Goal: Task Accomplishment & Management: Use online tool/utility

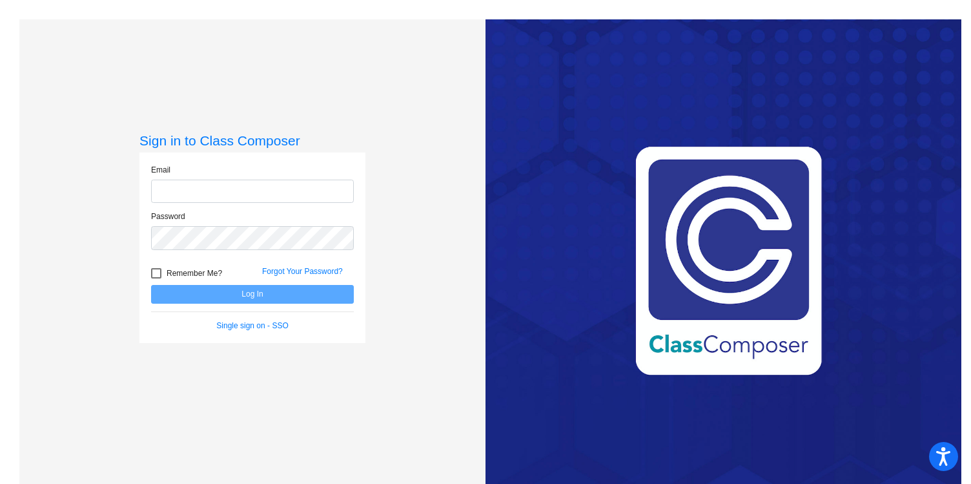
type input "[EMAIL_ADDRESS][DOMAIN_NAME]"
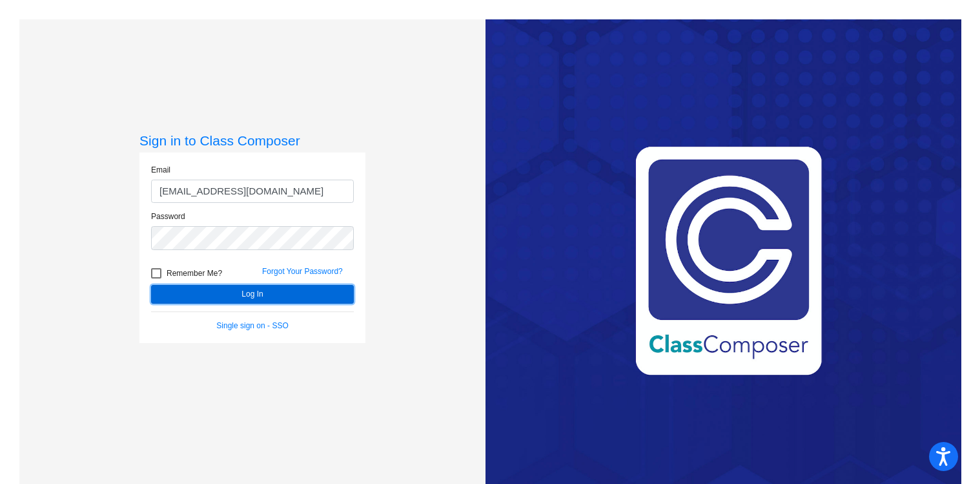
click at [245, 296] on button "Log In" at bounding box center [252, 294] width 203 height 19
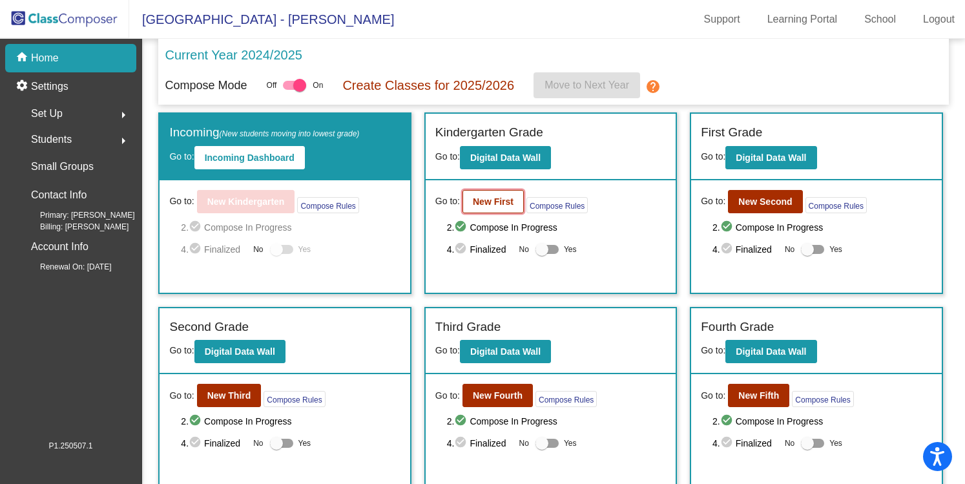
click at [487, 201] on b "New First" at bounding box center [493, 201] width 41 height 10
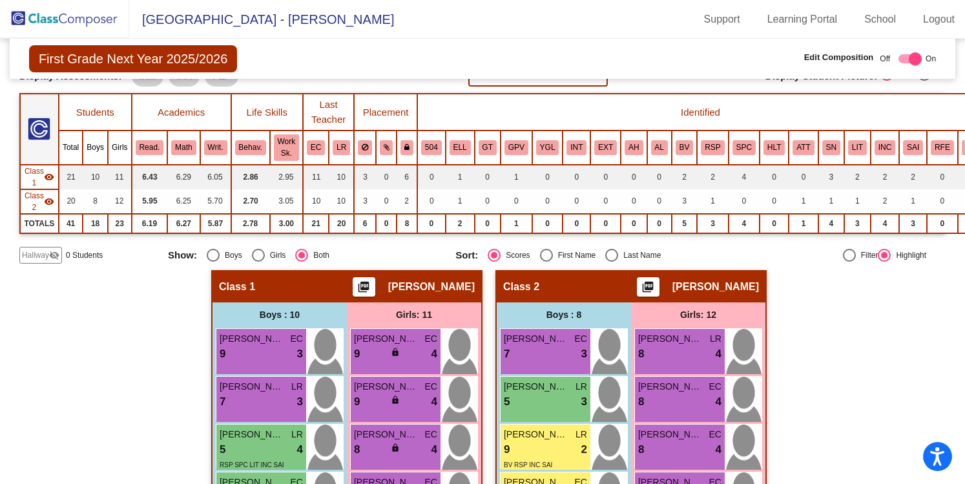
scroll to position [83, 0]
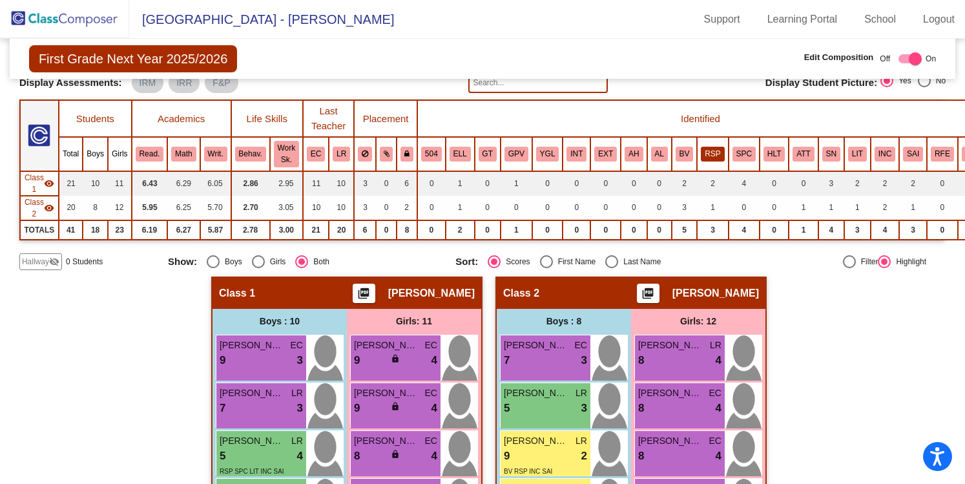
click at [712, 154] on button "RSP" at bounding box center [711, 154] width 23 height 14
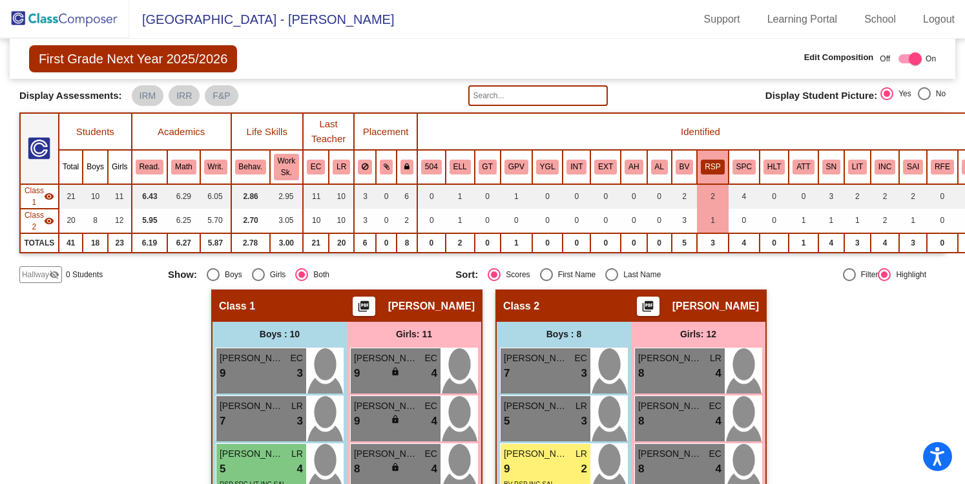
scroll to position [54, 3]
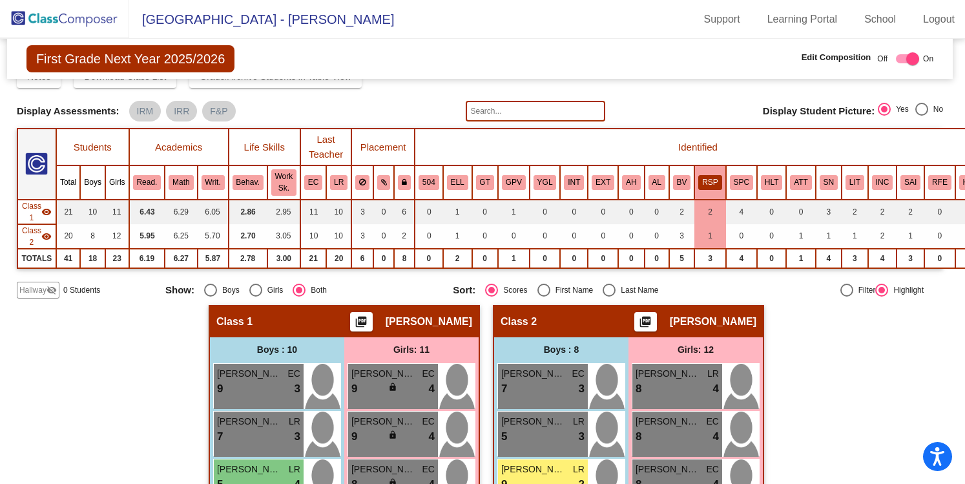
click at [747, 194] on th "SPC" at bounding box center [741, 182] width 31 height 34
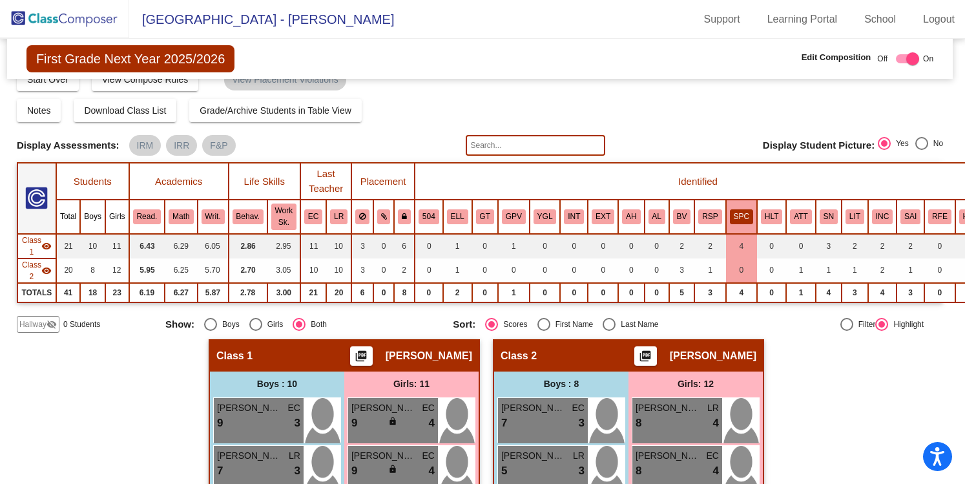
scroll to position [15, 3]
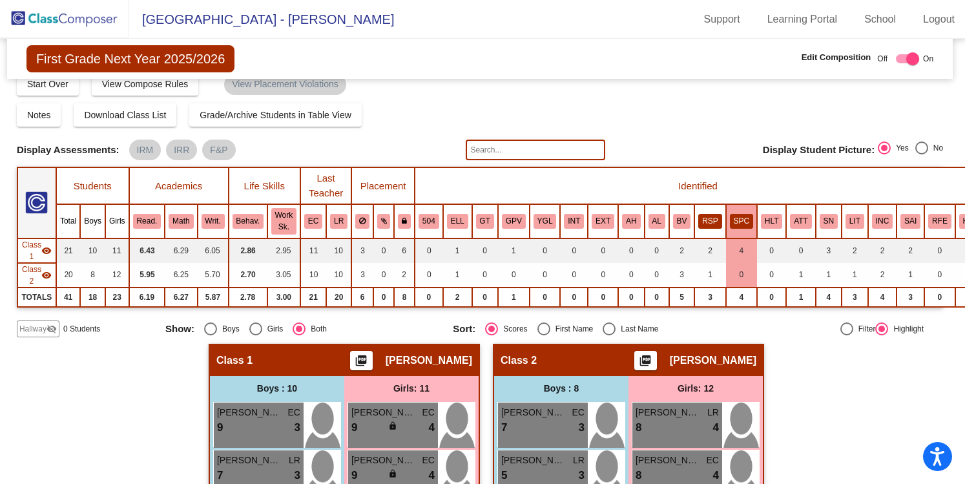
click at [713, 216] on button "RSP" at bounding box center [709, 221] width 23 height 14
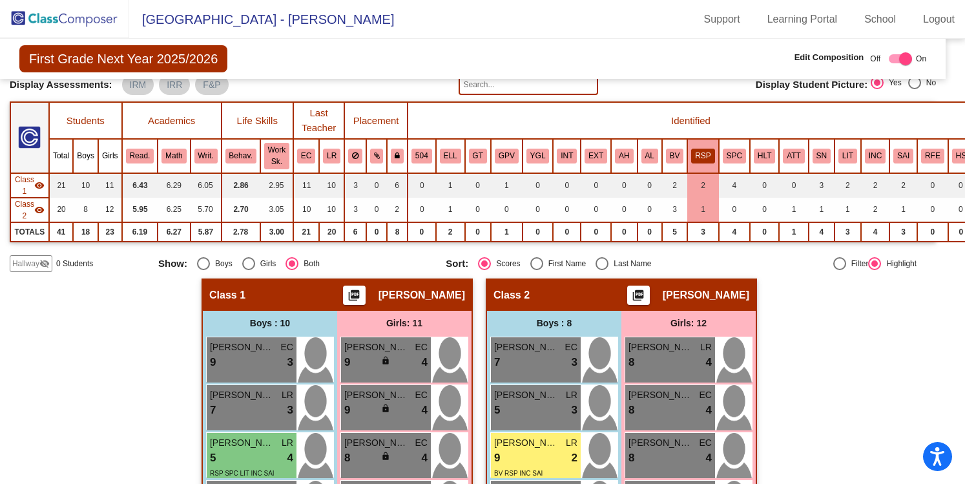
scroll to position [79, 10]
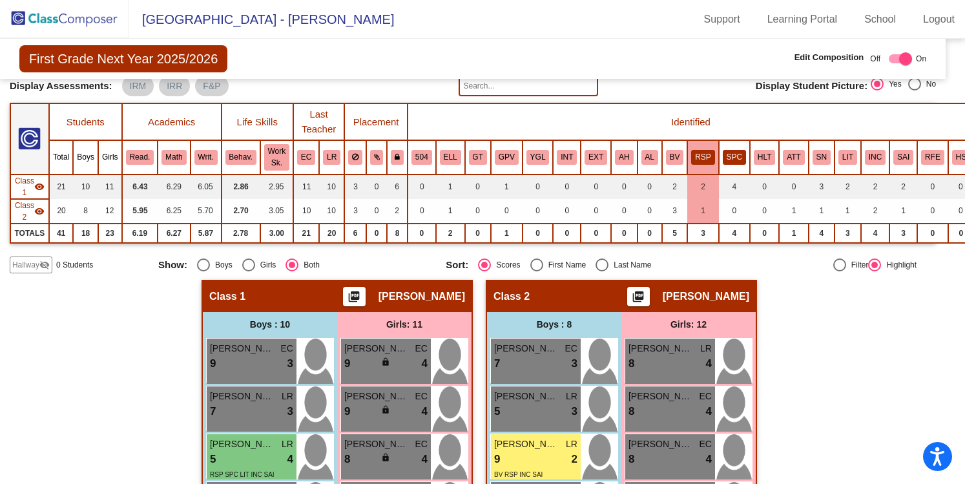
click at [732, 154] on button "SPC" at bounding box center [733, 157] width 23 height 14
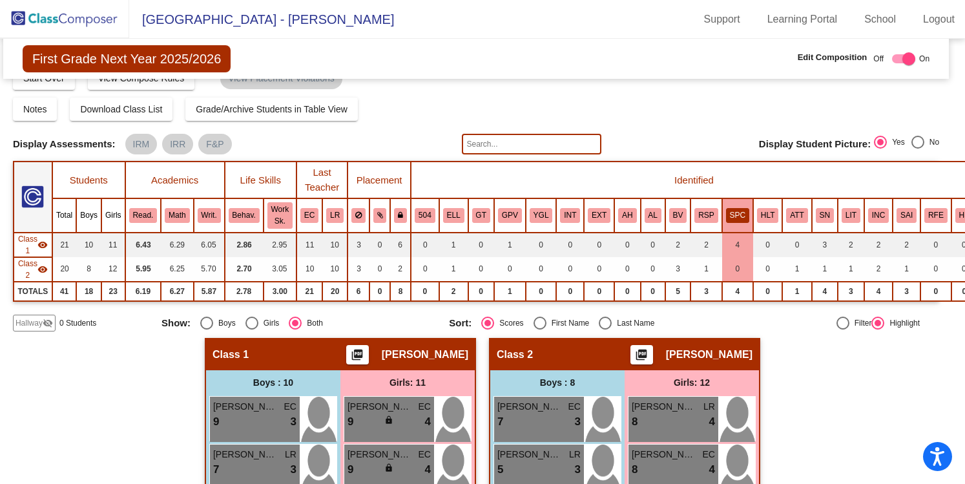
scroll to position [0, 6]
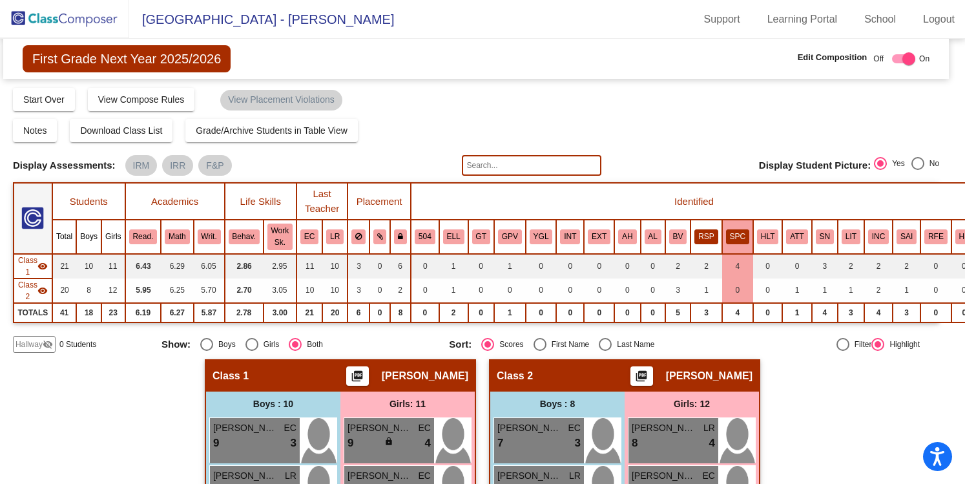
click at [706, 235] on button "RSP" at bounding box center [705, 236] width 23 height 14
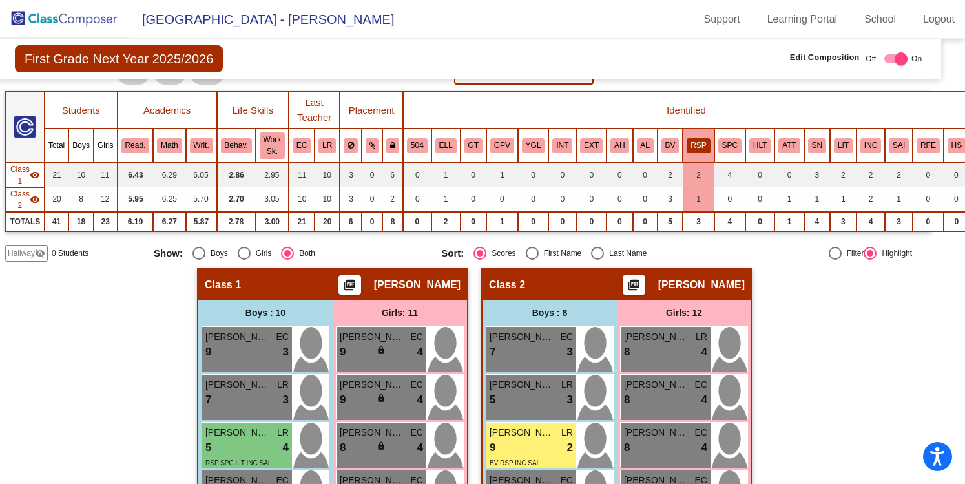
scroll to position [98, 13]
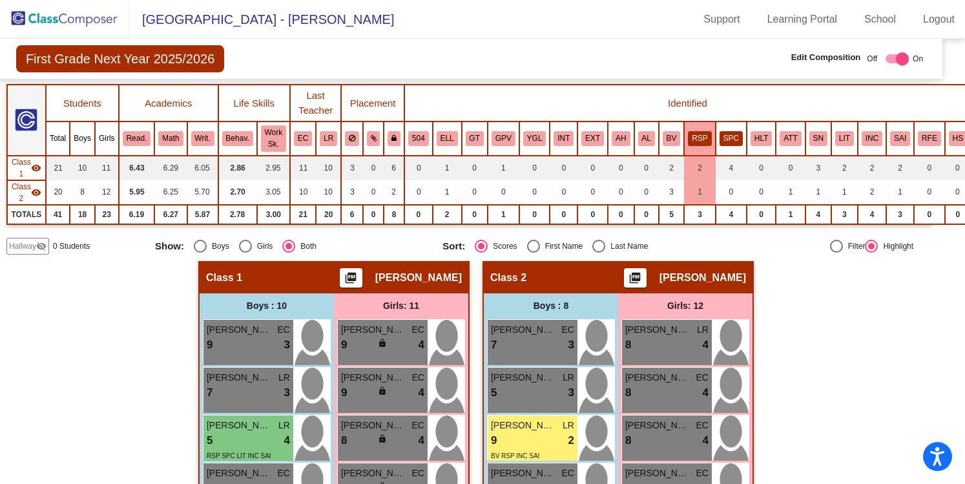
click at [730, 138] on button "SPC" at bounding box center [730, 138] width 23 height 14
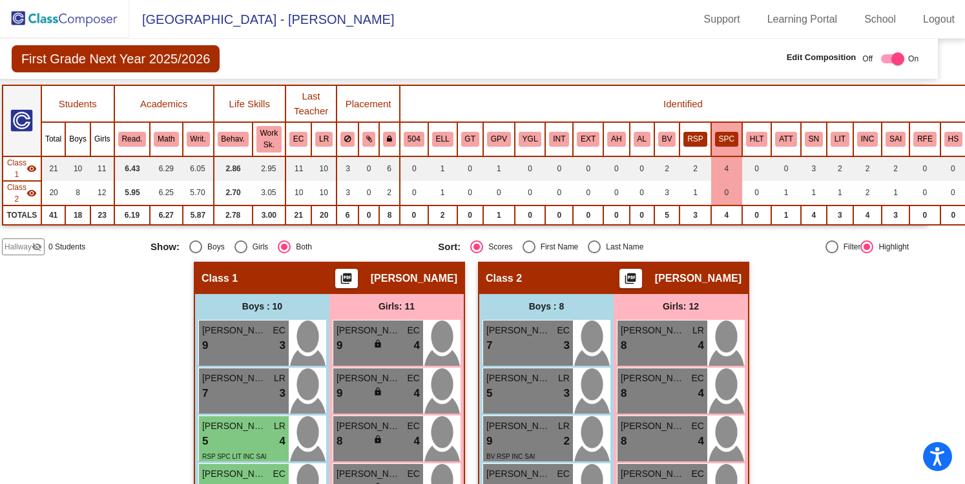
scroll to position [57, 17]
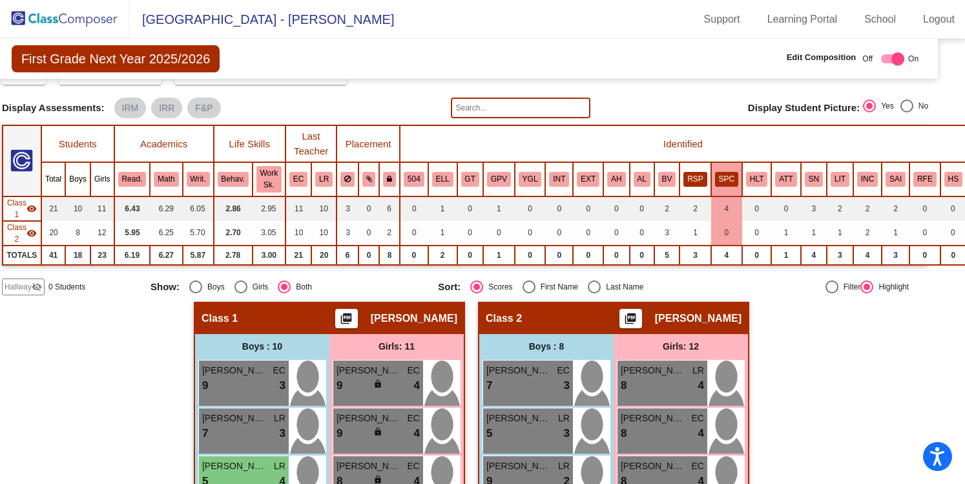
click at [689, 183] on button "RSP" at bounding box center [694, 179] width 23 height 14
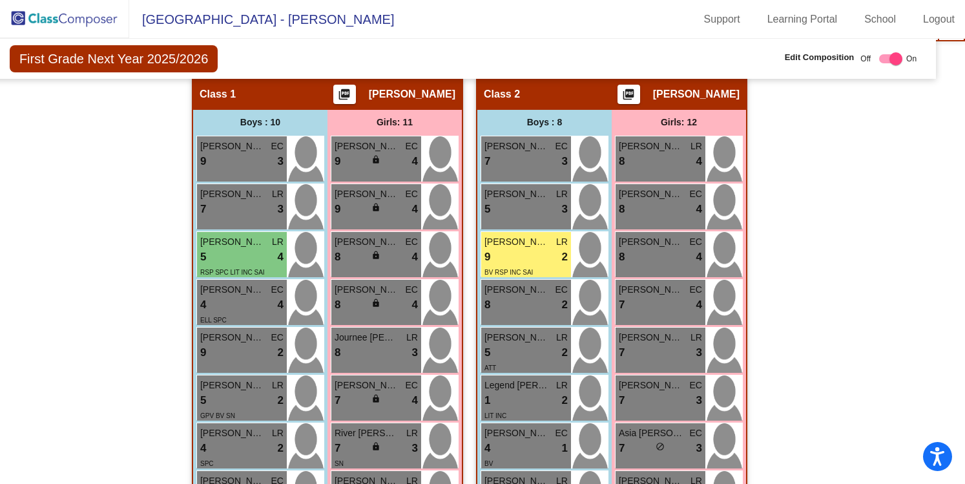
scroll to position [260, 19]
